Goal: Information Seeking & Learning: Learn about a topic

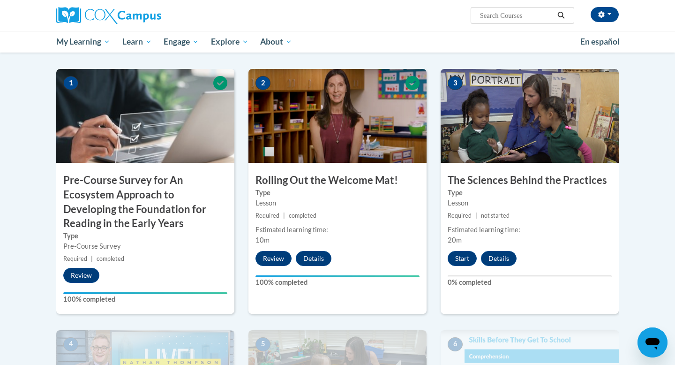
scroll to position [199, 0]
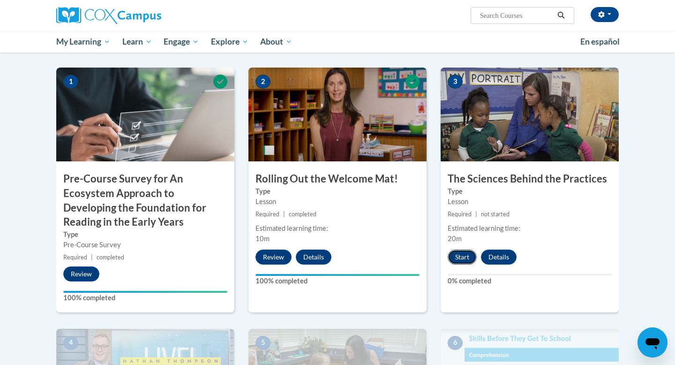
click at [461, 259] on button "Start" at bounding box center [462, 256] width 29 height 15
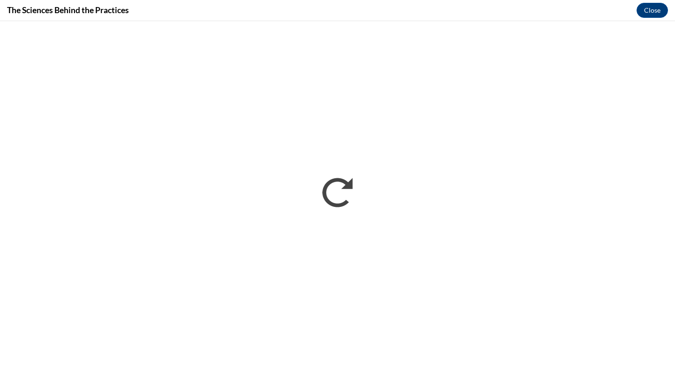
scroll to position [0, 0]
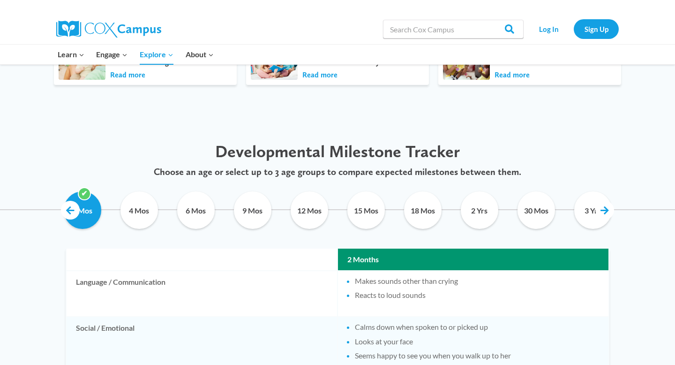
scroll to position [421, 0]
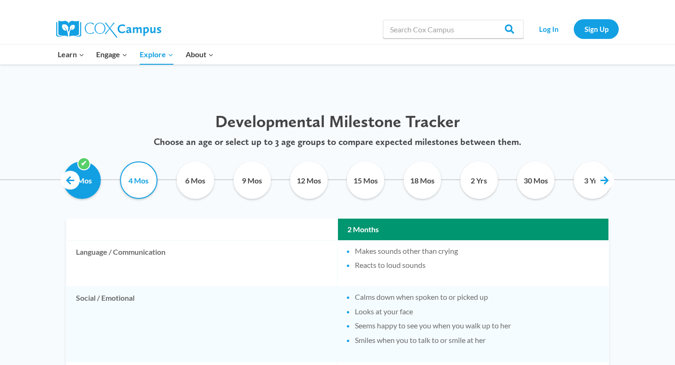
click at [145, 180] on input "4 Mos" at bounding box center [138, 179] width 43 height 37
checkbox input "true"
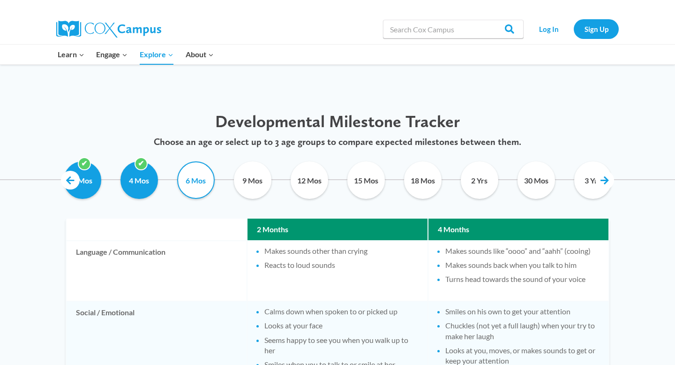
click at [202, 179] on input "6 Mos" at bounding box center [195, 179] width 43 height 37
checkbox input "true"
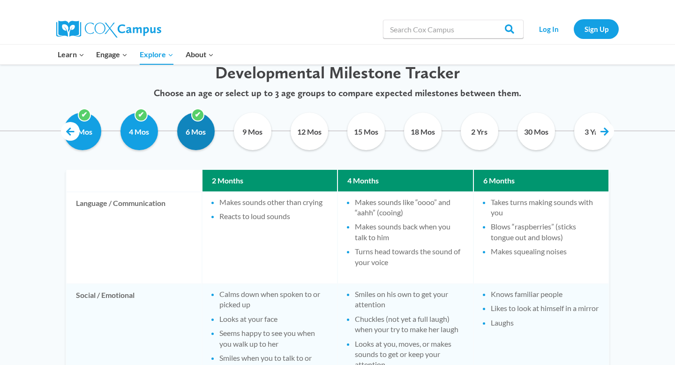
scroll to position [465, 0]
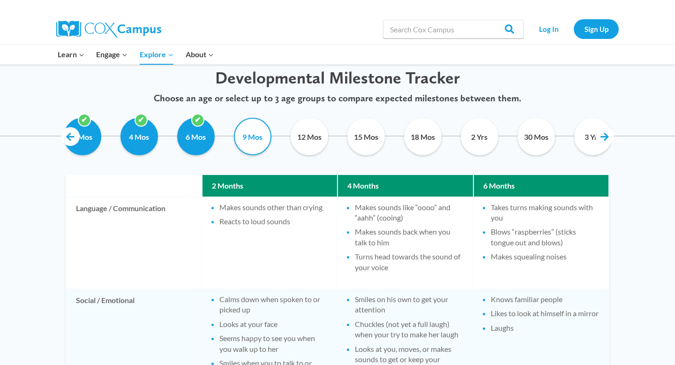
click at [245, 136] on input "9 Mos" at bounding box center [252, 136] width 43 height 37
click at [252, 141] on input "9 Mos" at bounding box center [252, 136] width 43 height 37
checkbox input "false"
click at [88, 141] on input "2 Mos" at bounding box center [82, 136] width 43 height 37
checkbox input "false"
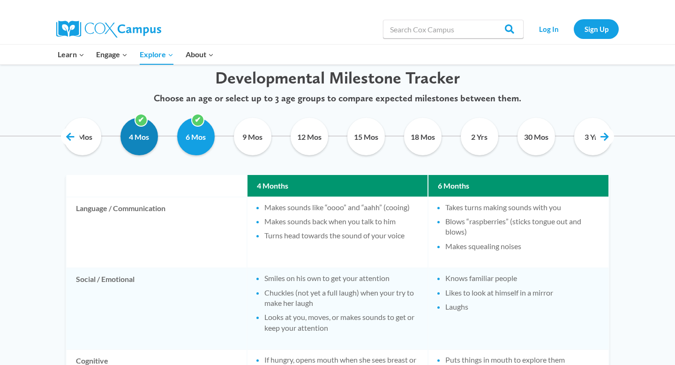
click at [150, 140] on input "4 Mos" at bounding box center [139, 136] width 43 height 37
checkbox input "false"
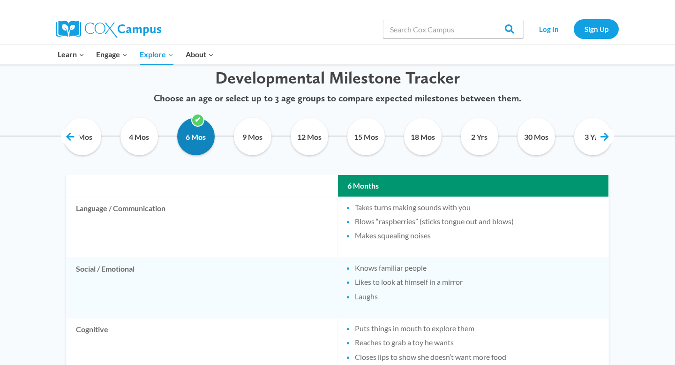
click at [190, 140] on input "6 Mos" at bounding box center [195, 136] width 43 height 37
checkbox input "true"
click at [92, 139] on input "2 Mos" at bounding box center [82, 136] width 43 height 37
checkbox input "true"
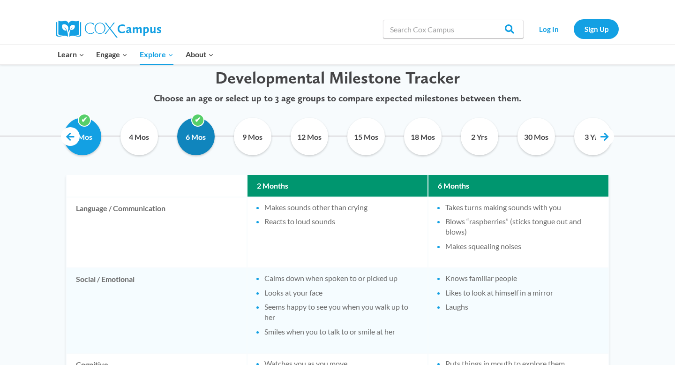
click at [194, 138] on input "6 Mos" at bounding box center [195, 136] width 43 height 37
checkbox input "false"
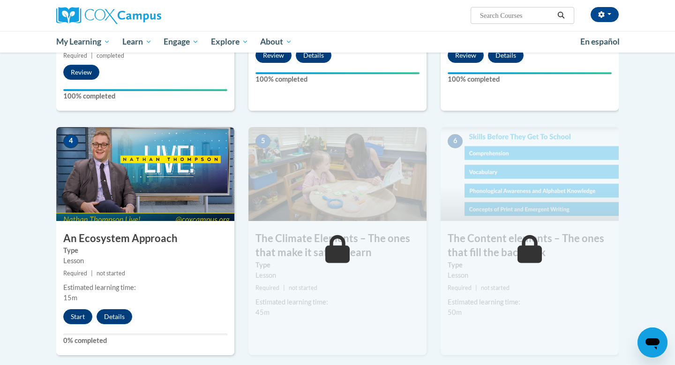
scroll to position [409, 0]
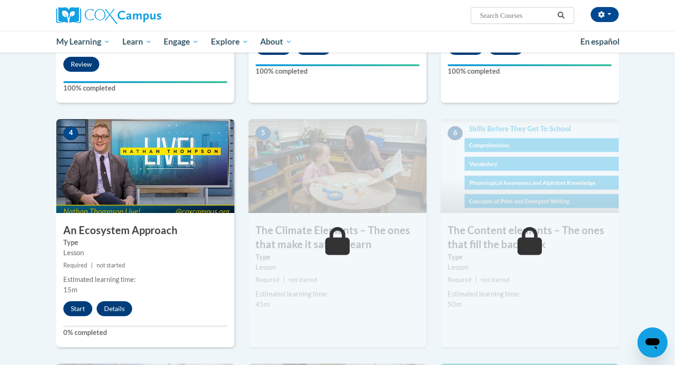
click at [164, 171] on img at bounding box center [145, 166] width 178 height 94
click at [75, 312] on button "Start" at bounding box center [77, 308] width 29 height 15
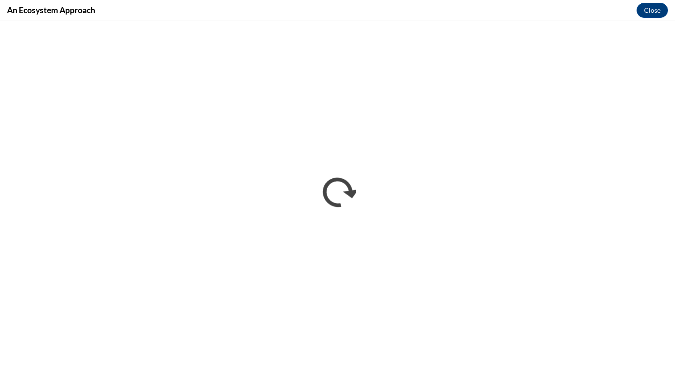
scroll to position [0, 0]
